Goal: Entertainment & Leisure: Consume media (video, audio)

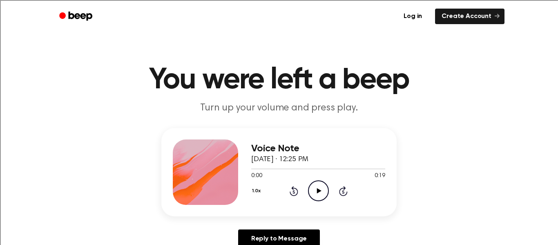
click at [319, 192] on icon at bounding box center [319, 190] width 4 height 5
click at [320, 187] on icon "Play Audio" at bounding box center [318, 190] width 21 height 21
click at [316, 195] on icon "Pause Audio" at bounding box center [318, 190] width 21 height 21
click at [253, 170] on div at bounding box center [318, 168] width 134 height 7
click at [319, 192] on icon at bounding box center [319, 190] width 4 height 5
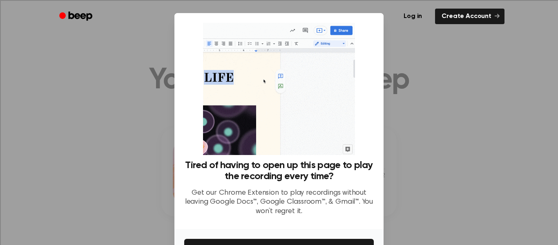
click at [447, 127] on div at bounding box center [279, 122] width 558 height 245
click at [475, 135] on div at bounding box center [279, 122] width 558 height 245
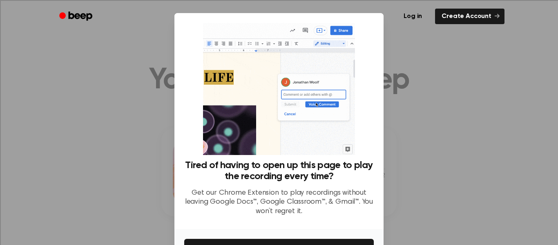
click at [130, 108] on div at bounding box center [279, 122] width 558 height 245
